Goal: Navigation & Orientation: Find specific page/section

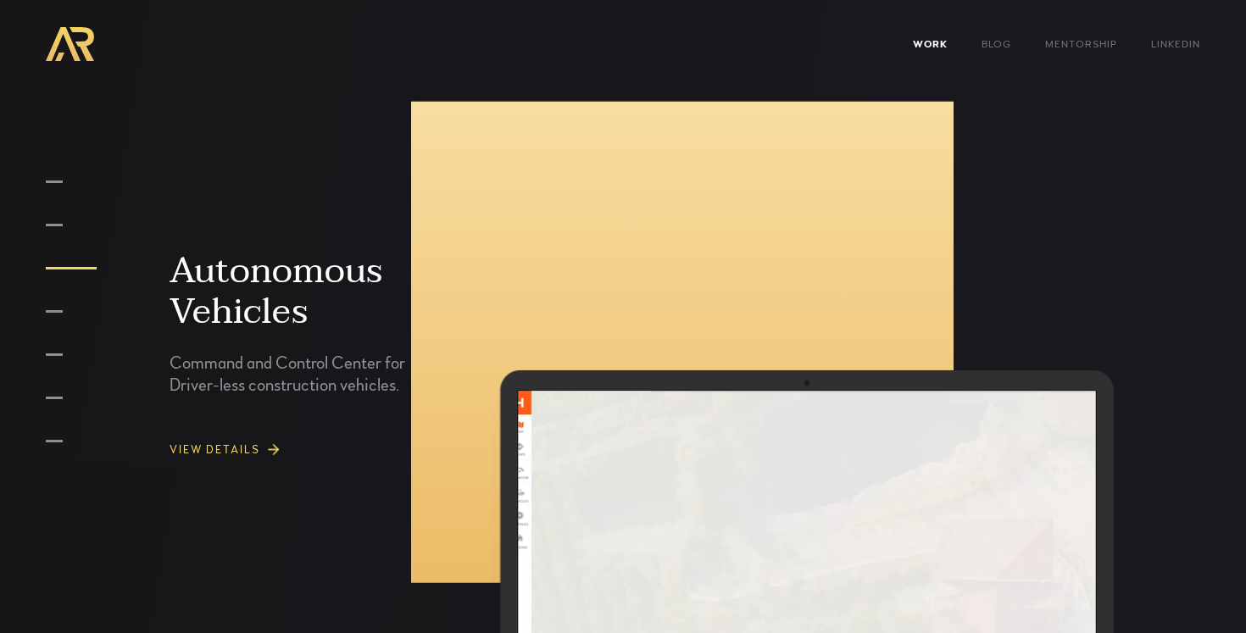
scroll to position [3344, 0]
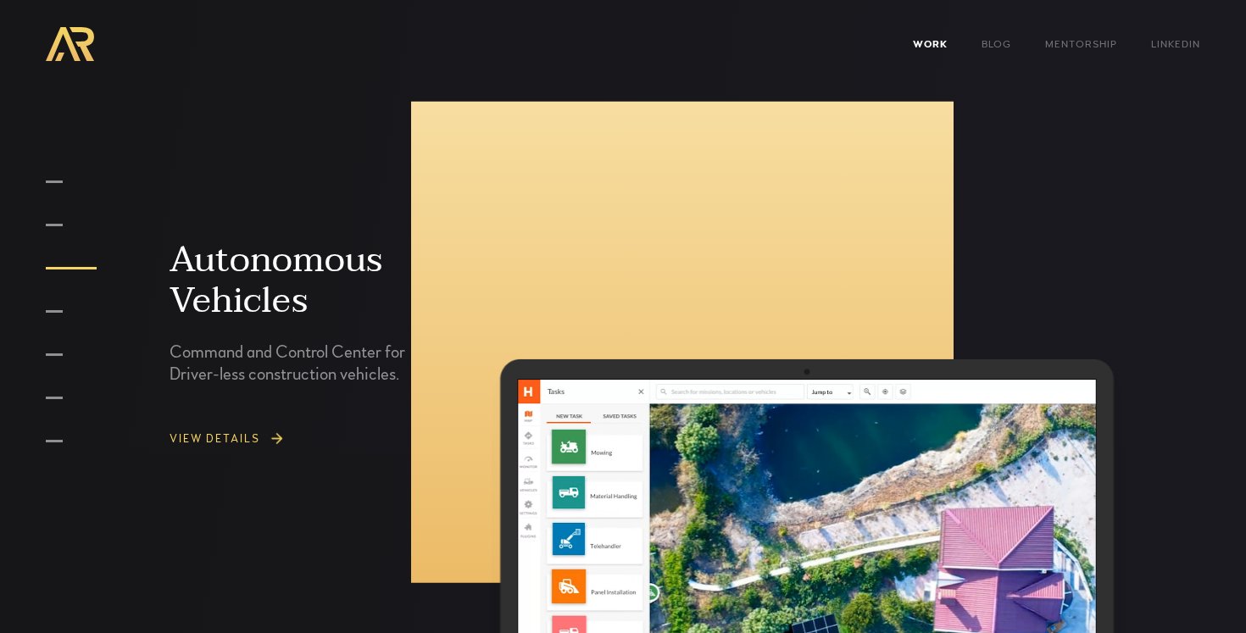
click at [258, 419] on link "View DETAILS" at bounding box center [298, 438] width 258 height 39
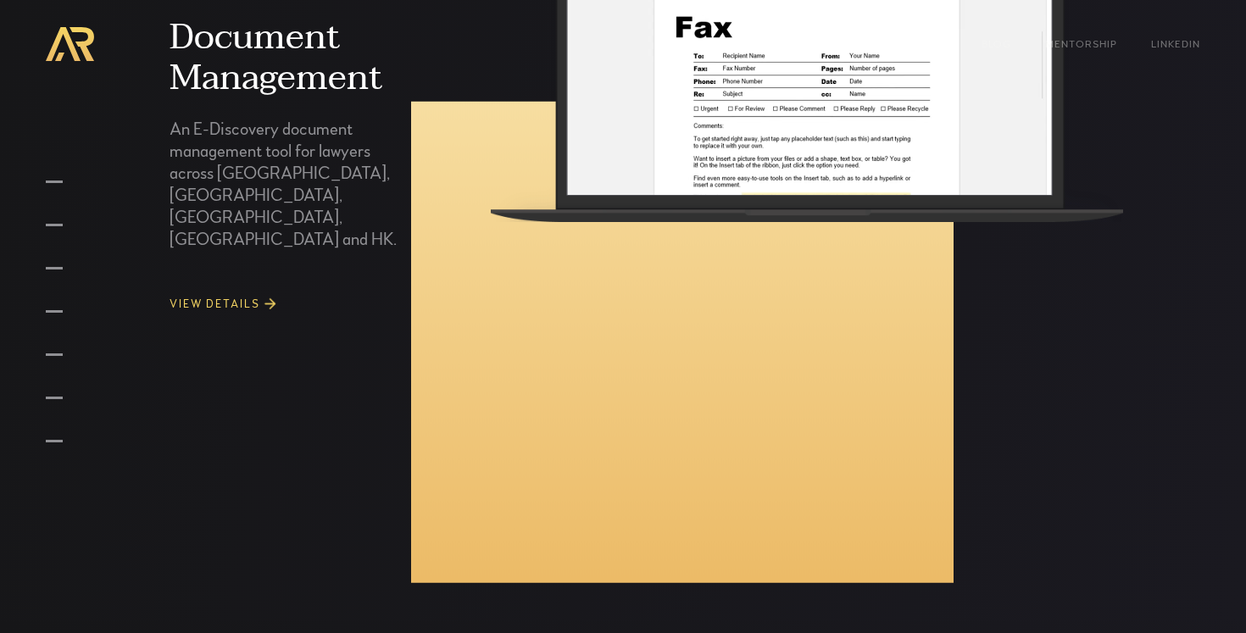
scroll to position [7605, 0]
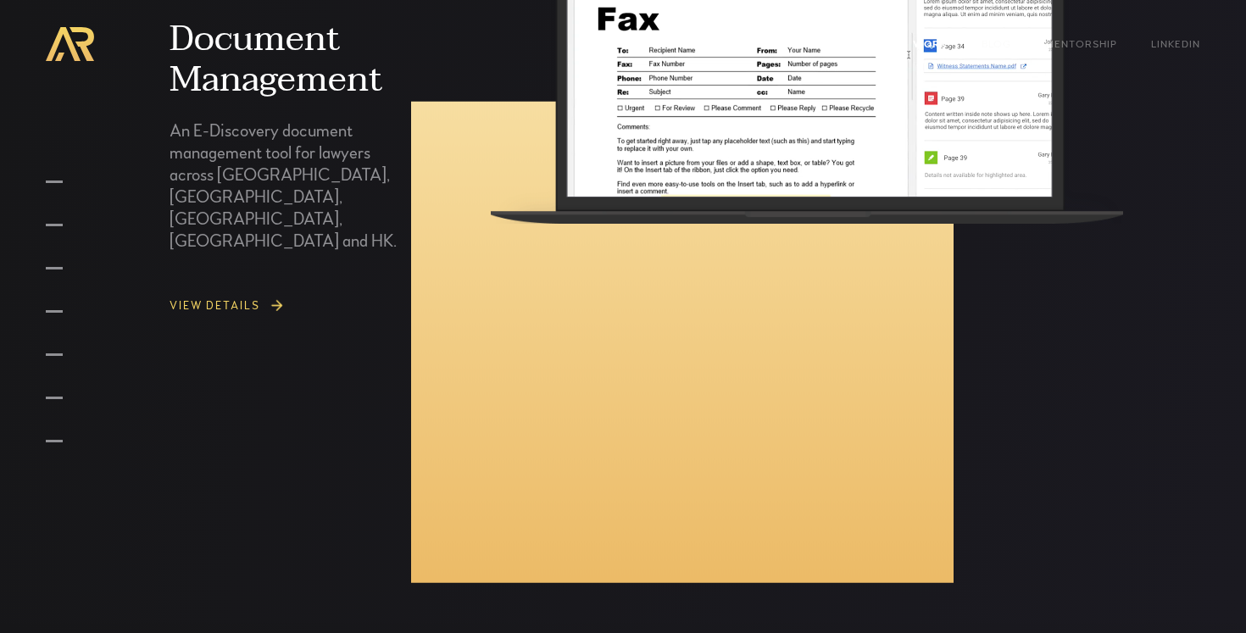
click at [250, 286] on link "View DETAILS" at bounding box center [298, 305] width 258 height 39
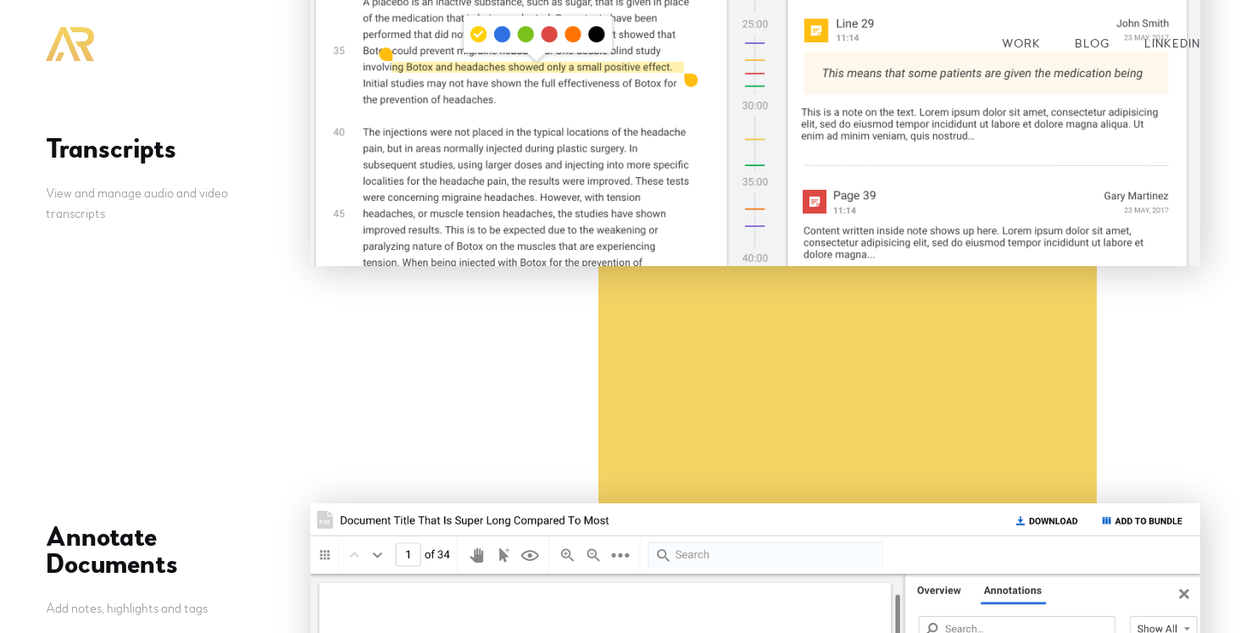
scroll to position [7638, 0]
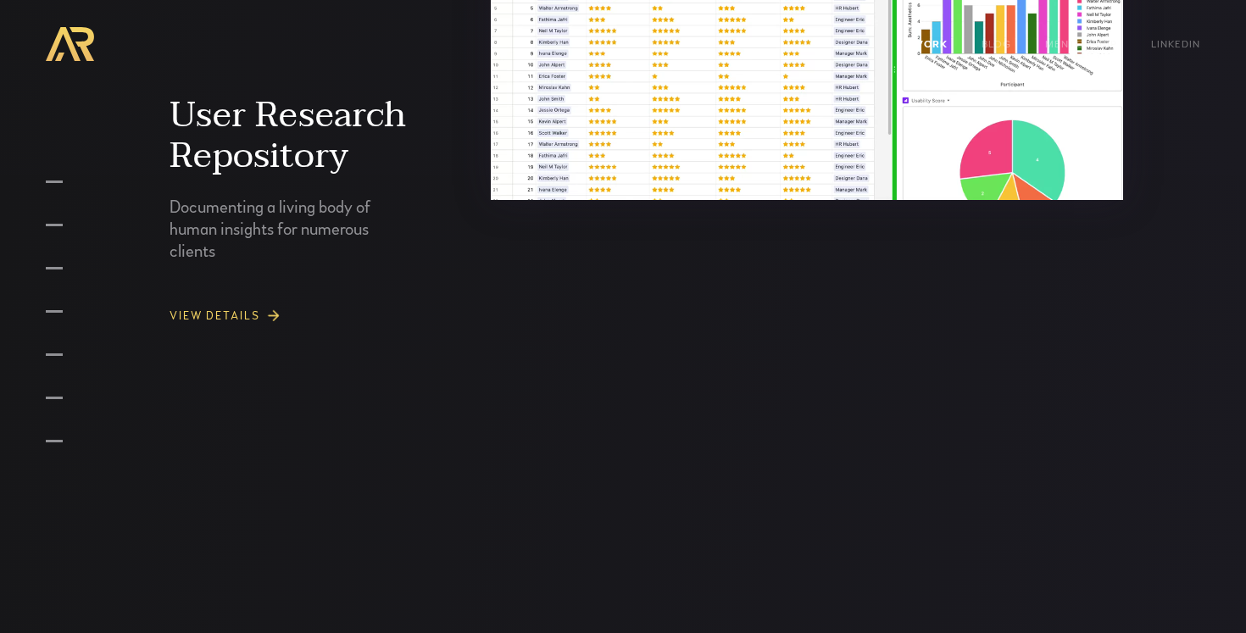
scroll to position [9780, 0]
